Goal: Task Accomplishment & Management: Manage account settings

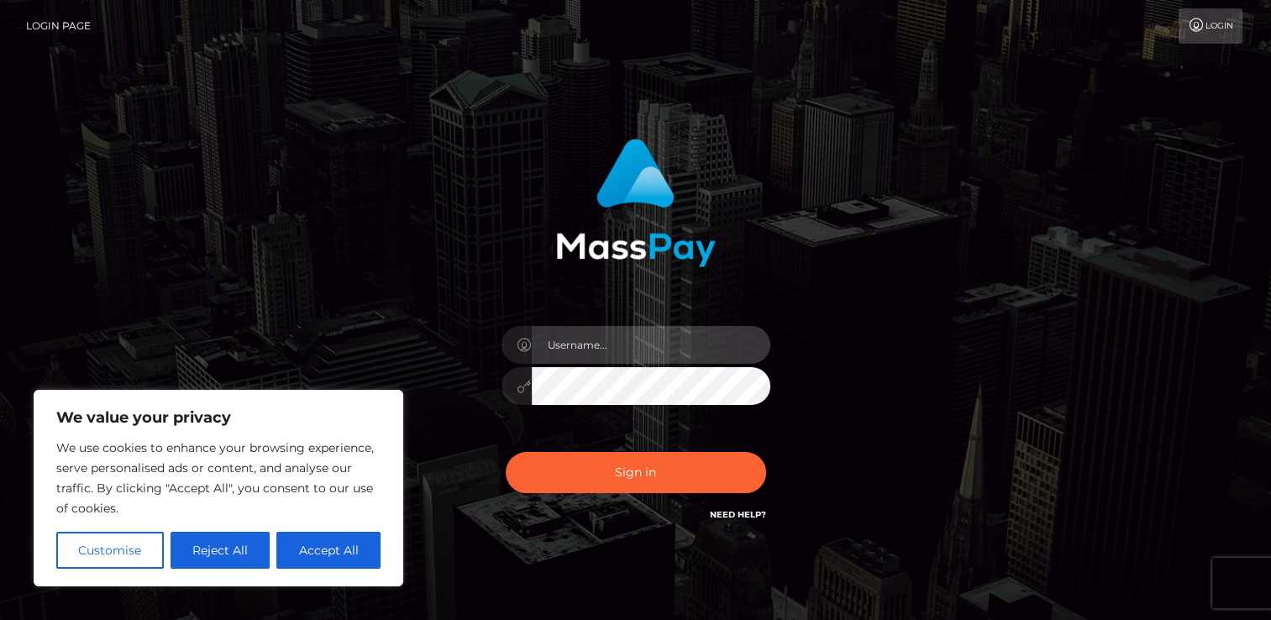
click at [581, 344] on input "text" at bounding box center [651, 345] width 239 height 38
type input "[EMAIL_ADDRESS][DOMAIN_NAME]"
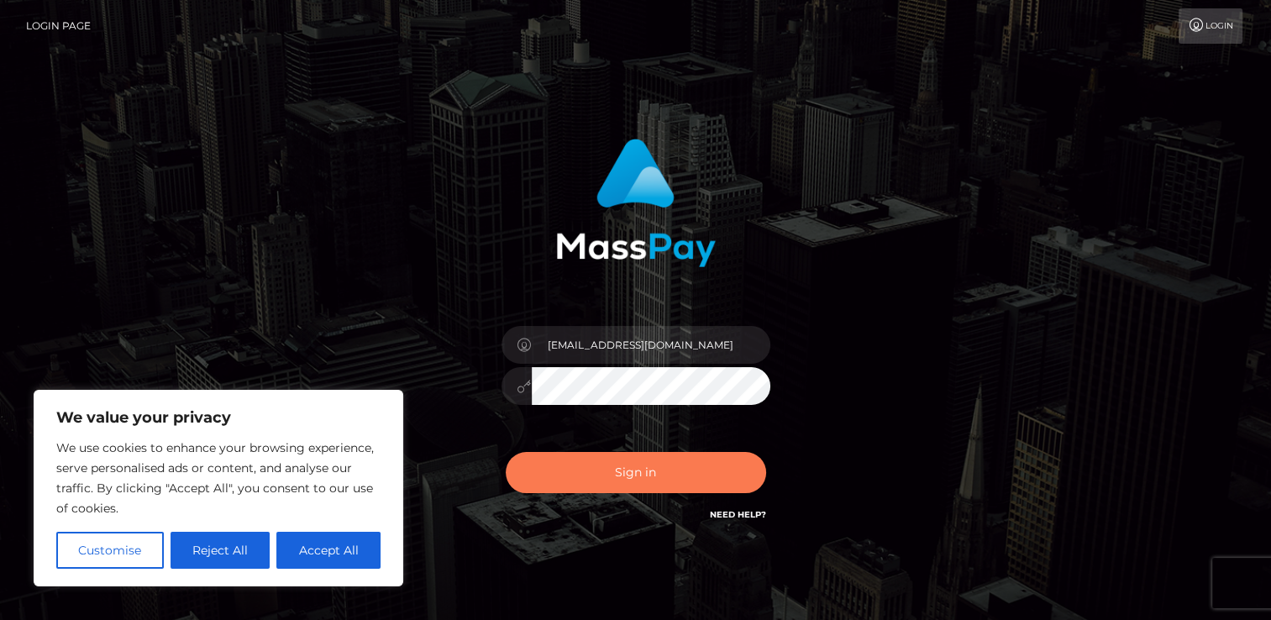
click at [643, 482] on button "Sign in" at bounding box center [636, 472] width 260 height 41
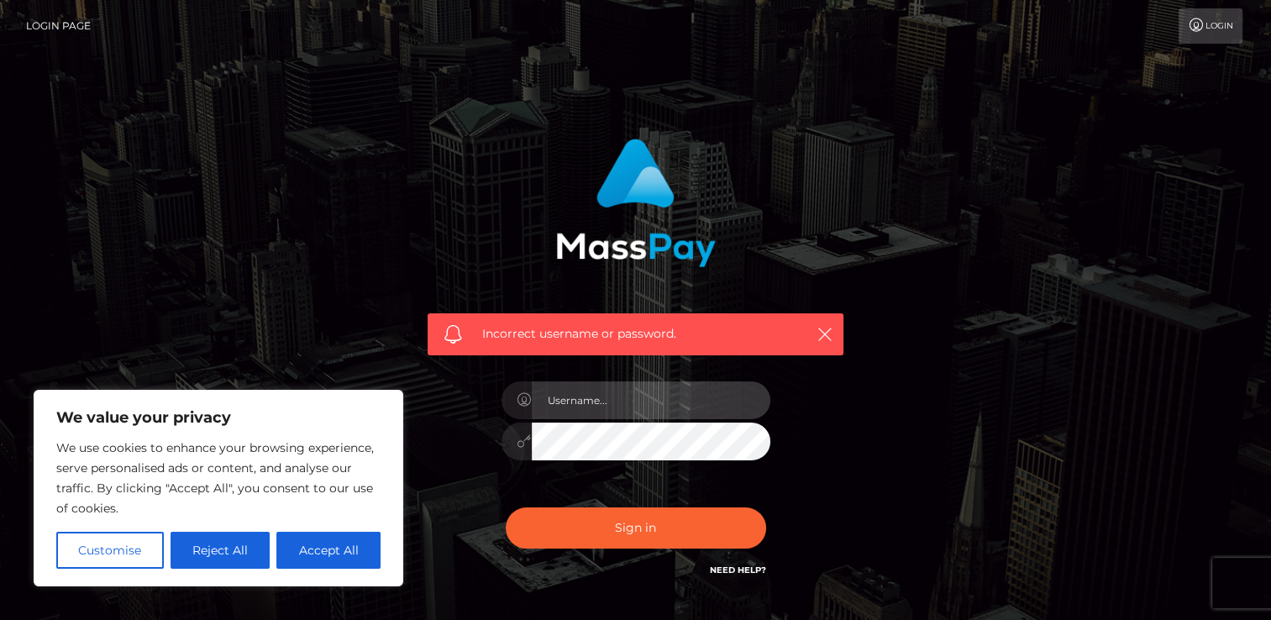
click at [639, 397] on input "text" at bounding box center [651, 400] width 239 height 38
type input "[EMAIL_ADDRESS][DOMAIN_NAME]"
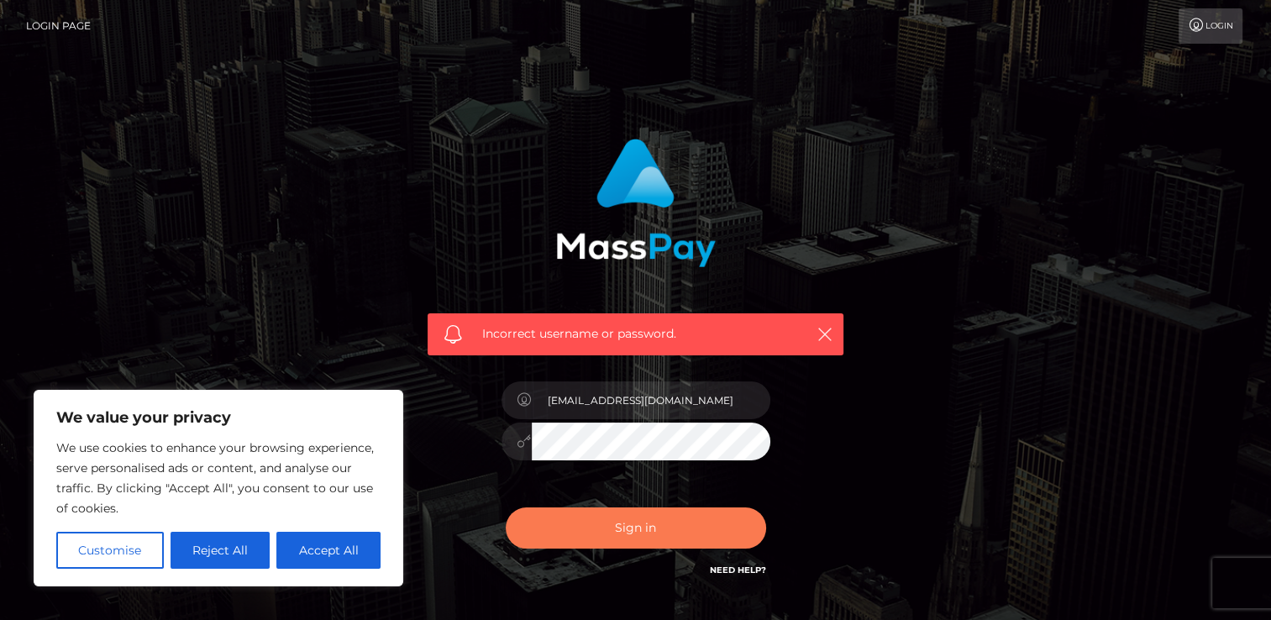
click at [605, 523] on button "Sign in" at bounding box center [636, 527] width 260 height 41
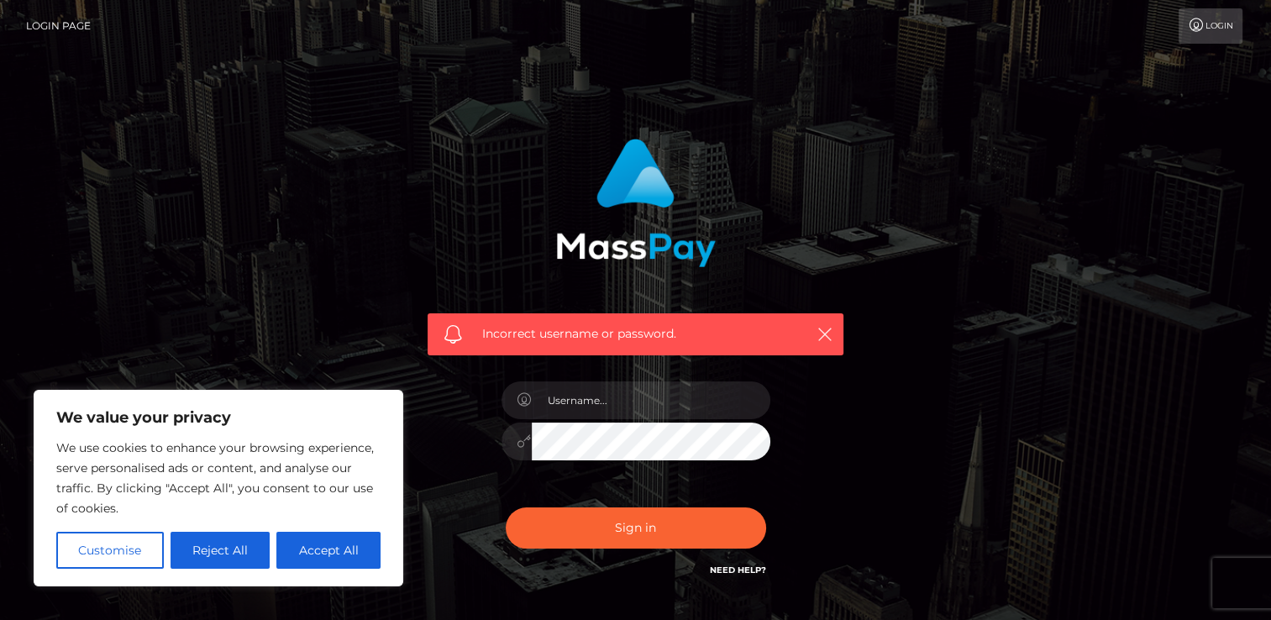
click at [713, 571] on link "Need Help?" at bounding box center [738, 570] width 56 height 11
click at [383, 254] on div "Incorrect username or password." at bounding box center [636, 367] width 958 height 483
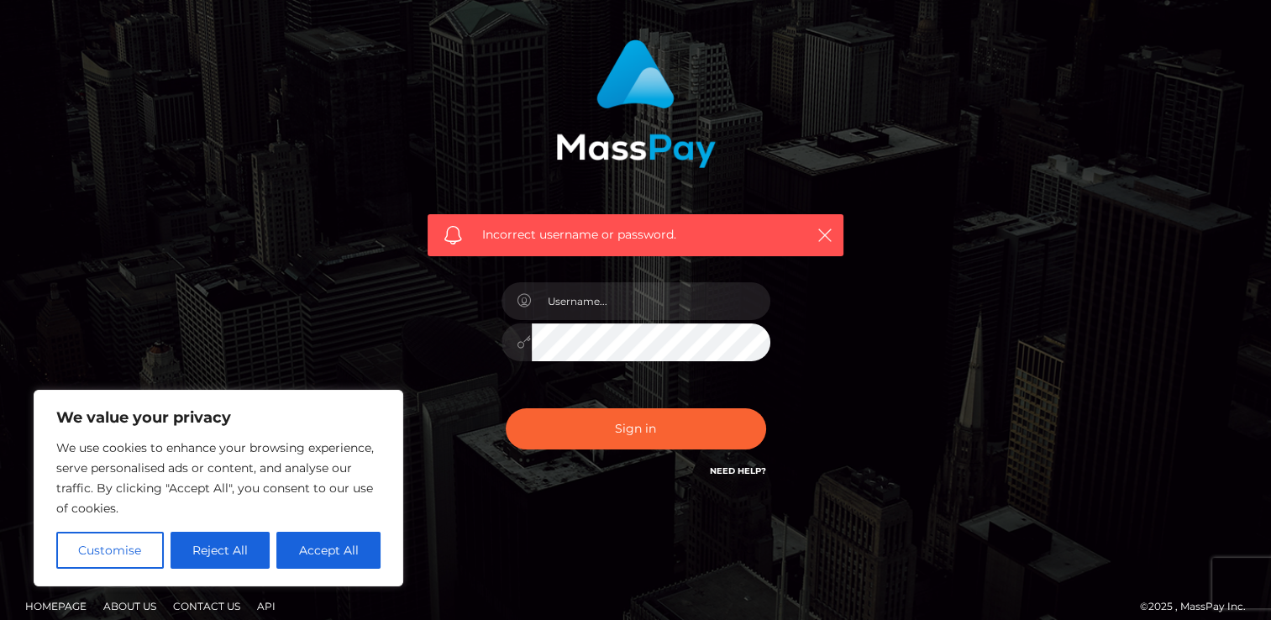
scroll to position [114, 0]
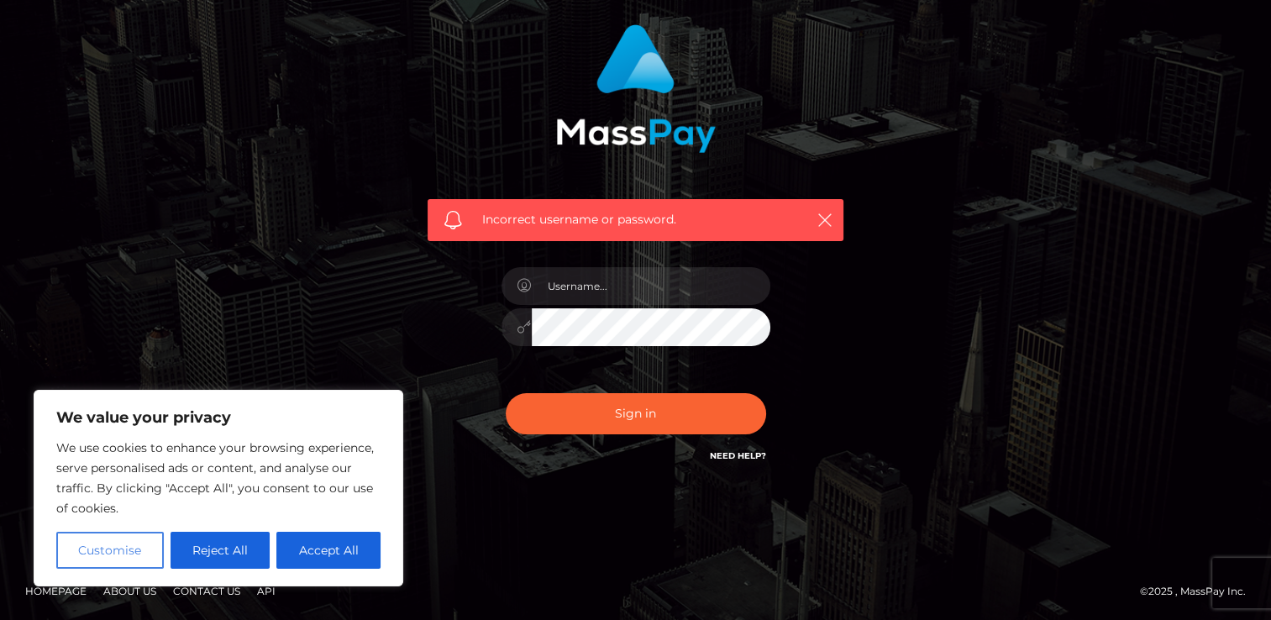
click at [92, 560] on button "Customise" at bounding box center [110, 550] width 108 height 37
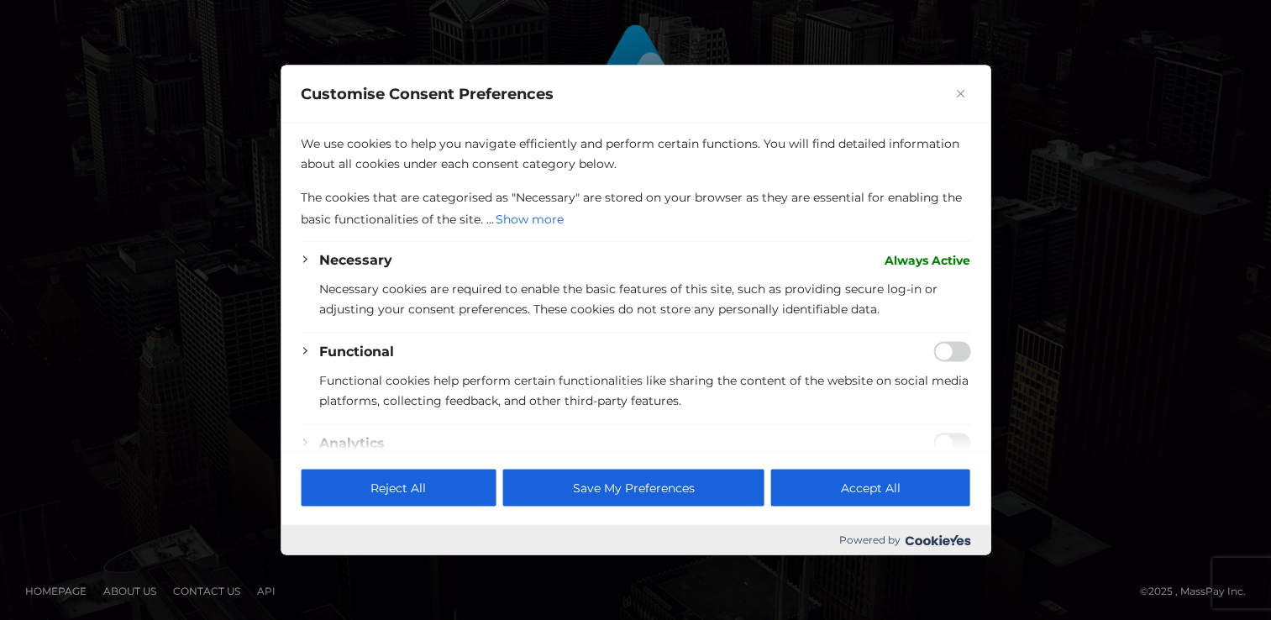
click at [144, 454] on div at bounding box center [635, 310] width 1271 height 620
click at [276, 400] on div at bounding box center [635, 310] width 1271 height 620
